Goal: Navigation & Orientation: Find specific page/section

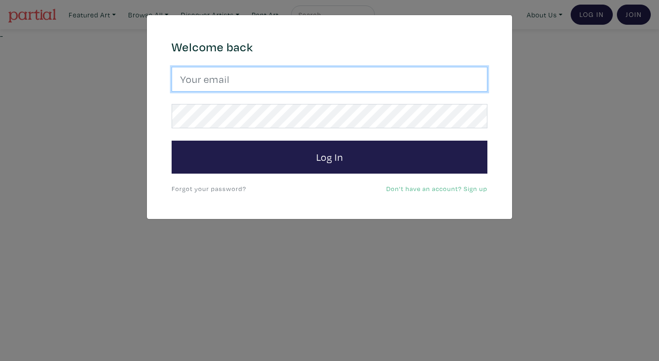
click at [260, 70] on input "email" at bounding box center [330, 79] width 316 height 25
click at [251, 79] on input "anoosh.45.mub@gmail.com" at bounding box center [330, 79] width 316 height 25
type input "anoomub45@gmail.com"
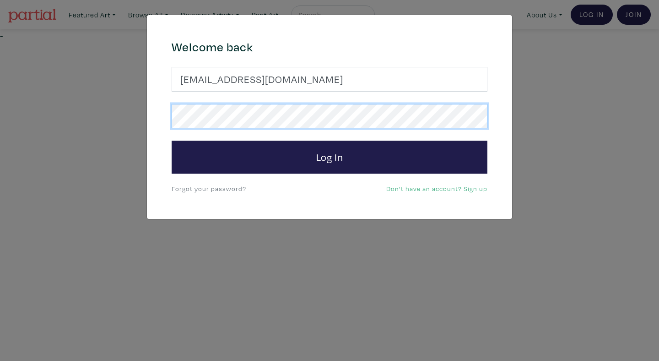
click at [172, 140] on button "Log In" at bounding box center [330, 156] width 316 height 33
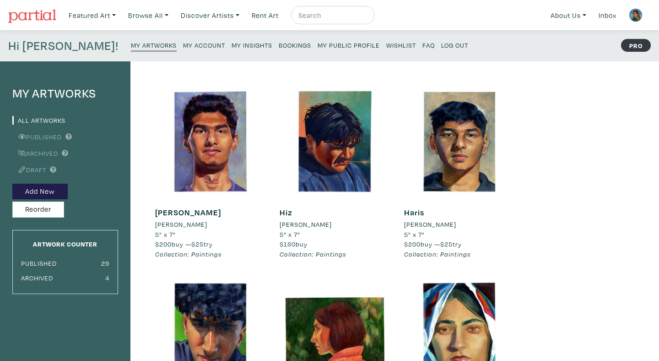
click at [279, 48] on small "Bookings" at bounding box center [295, 45] width 32 height 9
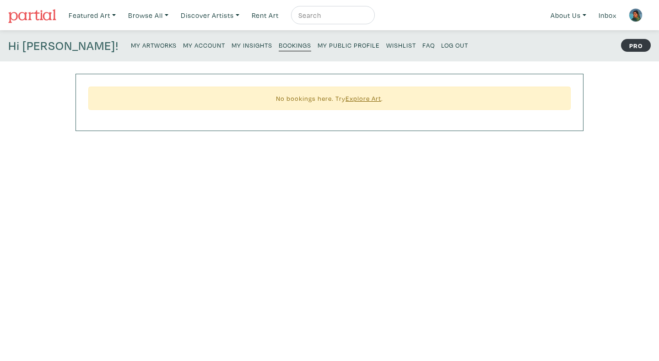
click at [232, 47] on small "My Insights" at bounding box center [252, 45] width 41 height 9
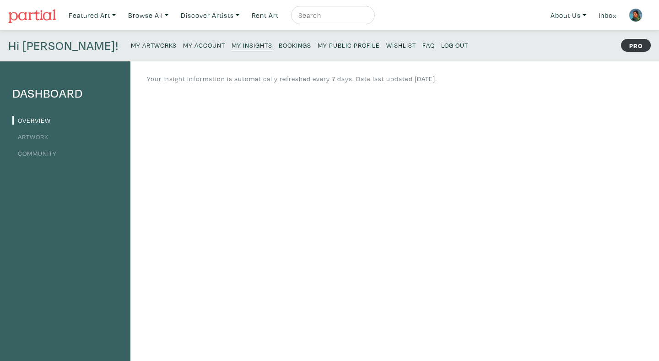
click at [46, 134] on link "Artwork" at bounding box center [30, 136] width 36 height 9
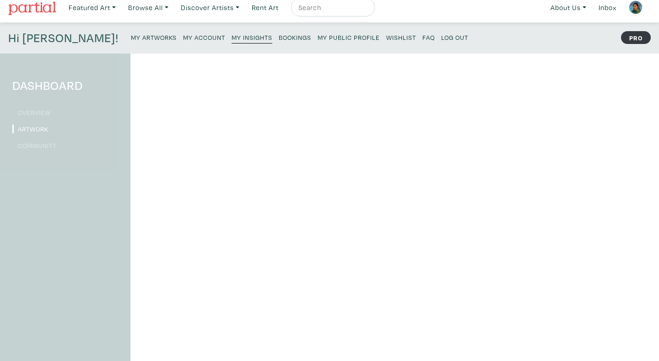
scroll to position [9, 0]
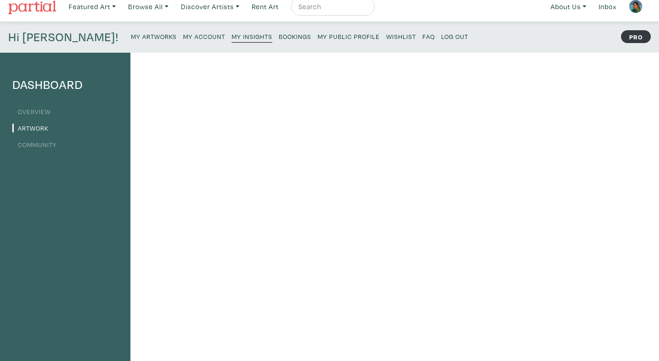
click at [323, 38] on small "My Public Profile" at bounding box center [349, 36] width 62 height 9
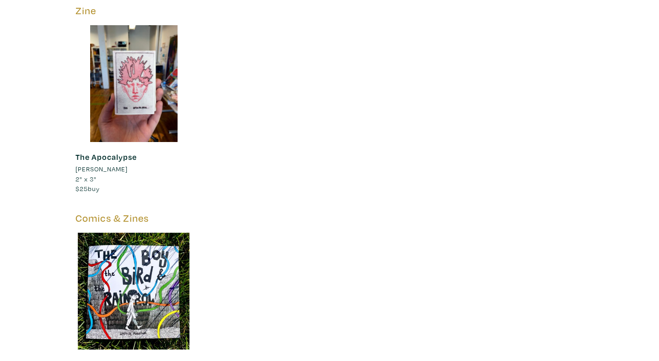
scroll to position [2321, 0]
